Goal: Find contact information: Find contact information

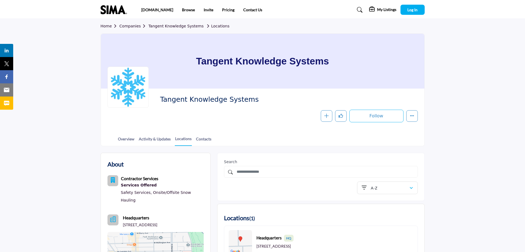
click at [128, 139] on link "Overview" at bounding box center [126, 141] width 17 height 10
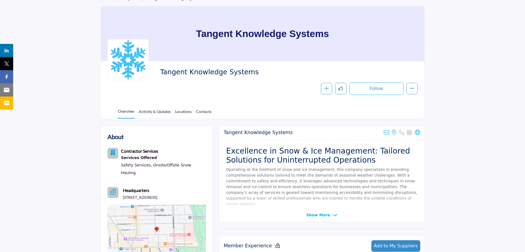
scroll to position [55, 0]
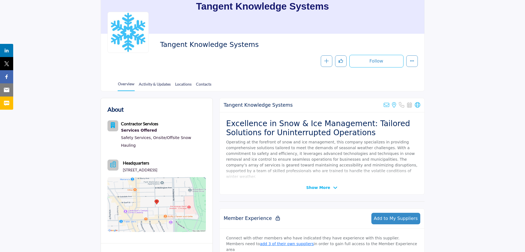
click at [320, 188] on span "Show More" at bounding box center [318, 188] width 24 height 6
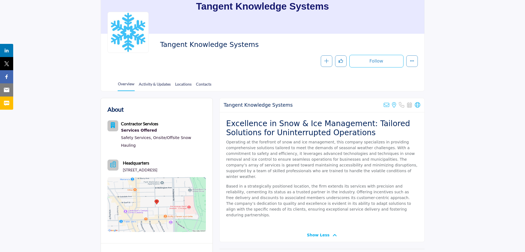
click at [153, 84] on link "Activity & Updates" at bounding box center [154, 86] width 32 height 10
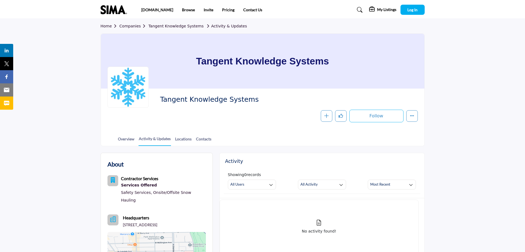
click at [179, 140] on link "Locations" at bounding box center [183, 141] width 17 height 10
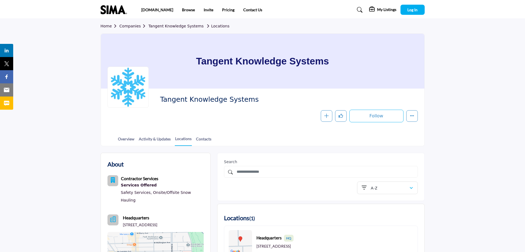
click at [204, 140] on link "Contacts" at bounding box center [204, 141] width 16 height 10
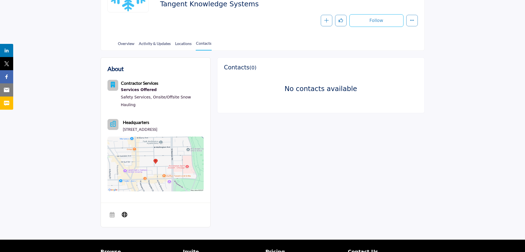
scroll to position [82, 0]
